Goal: Transaction & Acquisition: Download file/media

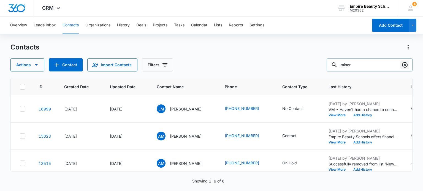
click at [405, 63] on icon "Clear" at bounding box center [405, 65] width 7 height 7
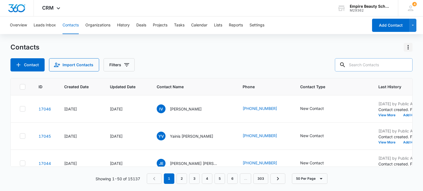
click at [408, 48] on icon "Actions" at bounding box center [408, 47] width 7 height 7
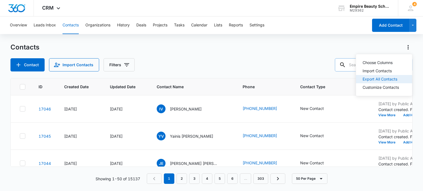
click at [376, 78] on div "Export All Contacts" at bounding box center [381, 79] width 36 height 4
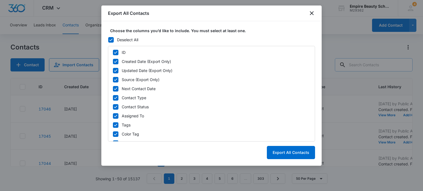
click at [120, 38] on div "Deselect All" at bounding box center [127, 40] width 21 height 6
click at [108, 40] on input "Deselect All" at bounding box center [108, 40] width 0 height 0
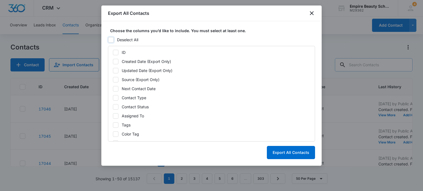
checkbox input "false"
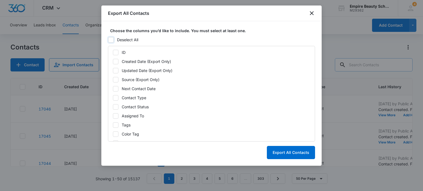
checkbox input "false"
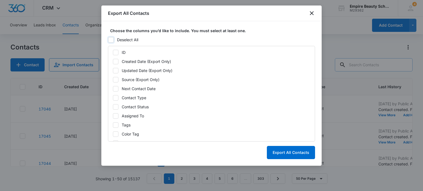
checkbox input "false"
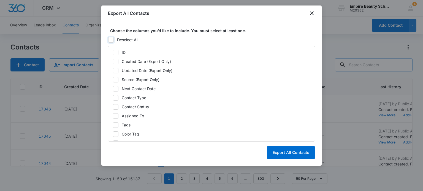
checkbox input "false"
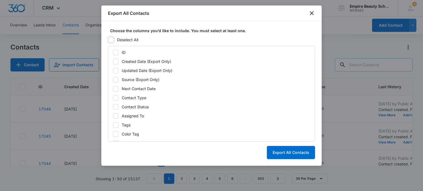
checkbox input "false"
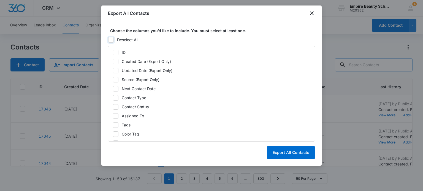
checkbox input "false"
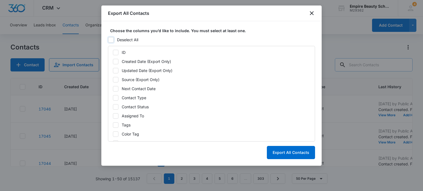
checkbox input "false"
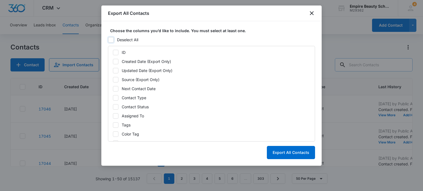
checkbox input "false"
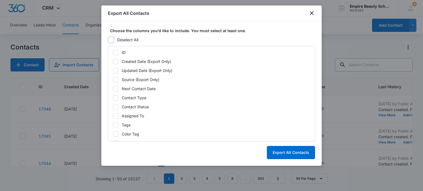
checkbox input "false"
click at [116, 60] on icon at bounding box center [115, 61] width 5 height 5
click at [113, 61] on input "Created Date (Export Only)" at bounding box center [113, 61] width 0 height 0
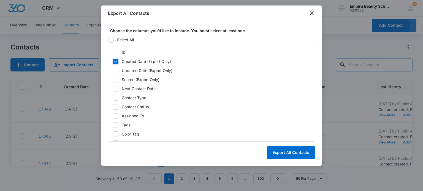
checkbox input "true"
click at [115, 97] on icon at bounding box center [115, 98] width 5 height 5
click at [113, 98] on input "Contact Type" at bounding box center [113, 98] width 0 height 0
checkbox input "true"
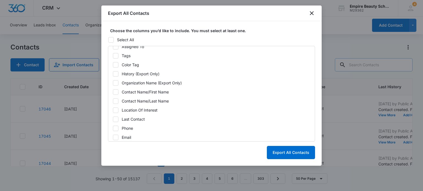
scroll to position [83, 0]
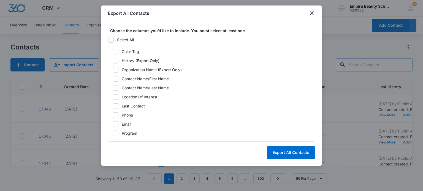
click at [116, 78] on icon at bounding box center [115, 79] width 5 height 5
click at [113, 79] on input "Contact Name/First Name" at bounding box center [113, 79] width 0 height 0
checkbox input "true"
click at [116, 86] on icon at bounding box center [115, 88] width 5 height 5
click at [113, 88] on input "Contact Name/Last Name" at bounding box center [113, 88] width 0 height 0
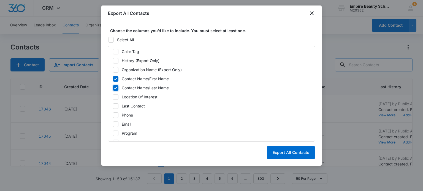
checkbox input "true"
click at [116, 97] on icon at bounding box center [115, 97] width 5 height 5
click at [113, 97] on input "Location Of Interest" at bounding box center [113, 97] width 0 height 0
checkbox input "true"
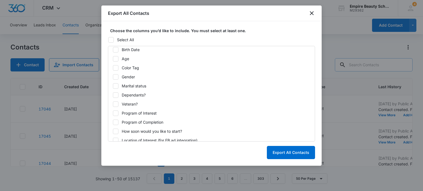
scroll to position [290, 0]
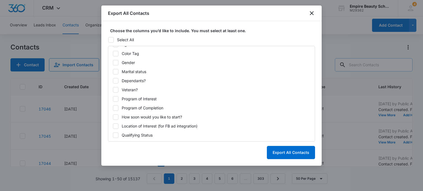
click at [116, 97] on icon at bounding box center [115, 99] width 5 height 5
click at [113, 99] on input "Program of Interest" at bounding box center [113, 99] width 0 height 0
click at [116, 97] on icon at bounding box center [115, 99] width 5 height 5
click at [113, 99] on input "Program of Interest" at bounding box center [113, 99] width 0 height 0
checkbox input "false"
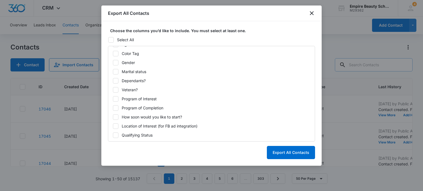
click at [116, 127] on icon at bounding box center [115, 126] width 5 height 5
click at [113, 126] on input "Location of Interest (for FB ad integration)" at bounding box center [113, 126] width 0 height 0
checkbox input "true"
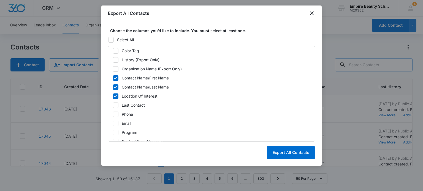
scroll to position [69, 0]
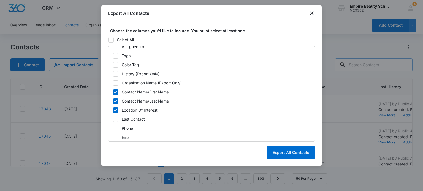
click at [114, 108] on icon at bounding box center [115, 110] width 5 height 5
click at [113, 110] on input "Location Of Interest" at bounding box center [113, 110] width 0 height 0
checkbox input "false"
click at [280, 151] on button "Export All Contacts" at bounding box center [291, 152] width 48 height 13
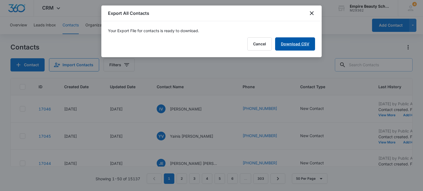
click at [292, 45] on link "Download CSV" at bounding box center [295, 43] width 40 height 13
click at [304, 45] on button "Finish" at bounding box center [303, 43] width 23 height 13
